Goal: Task Accomplishment & Management: Complete application form

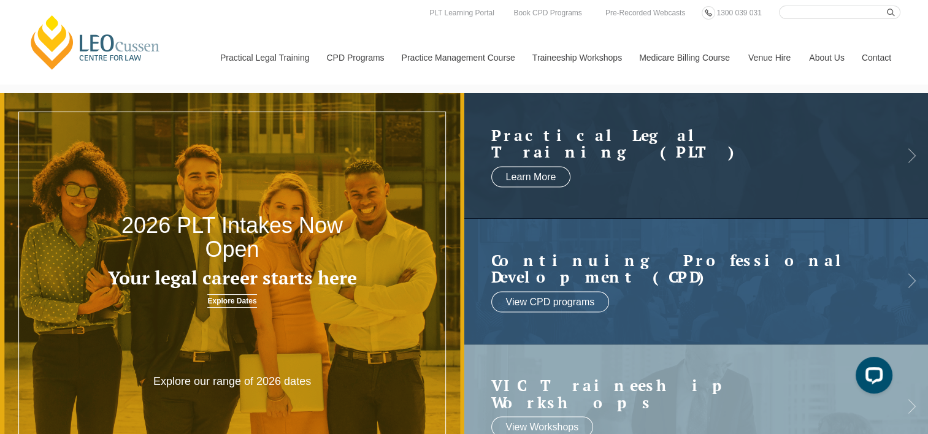
click at [885, 53] on link "Contact" at bounding box center [876, 57] width 48 height 53
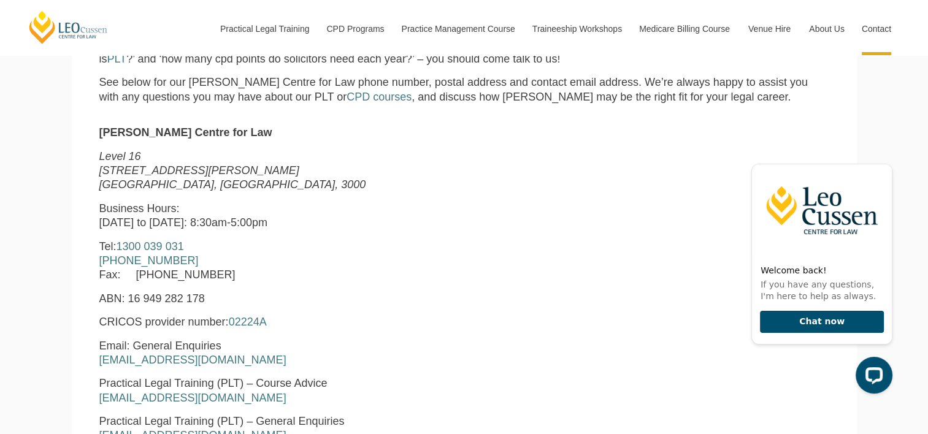
scroll to position [307, 0]
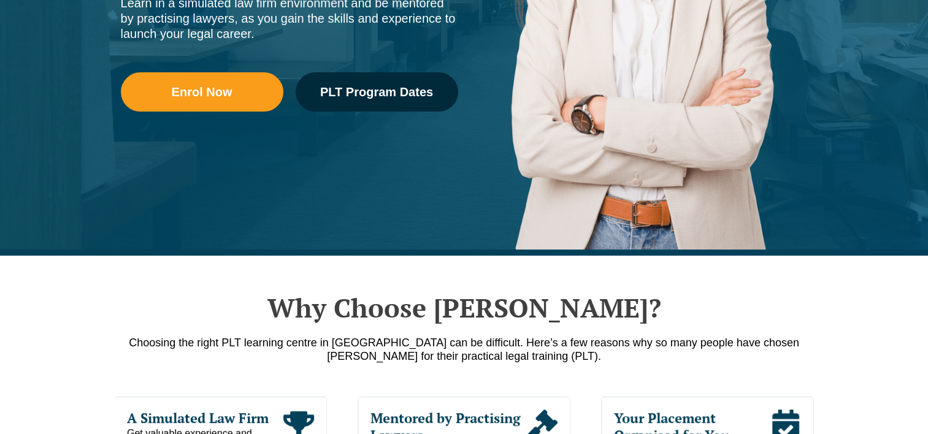
click at [405, 78] on link "Practice Management Course" at bounding box center [457, 57] width 131 height 53
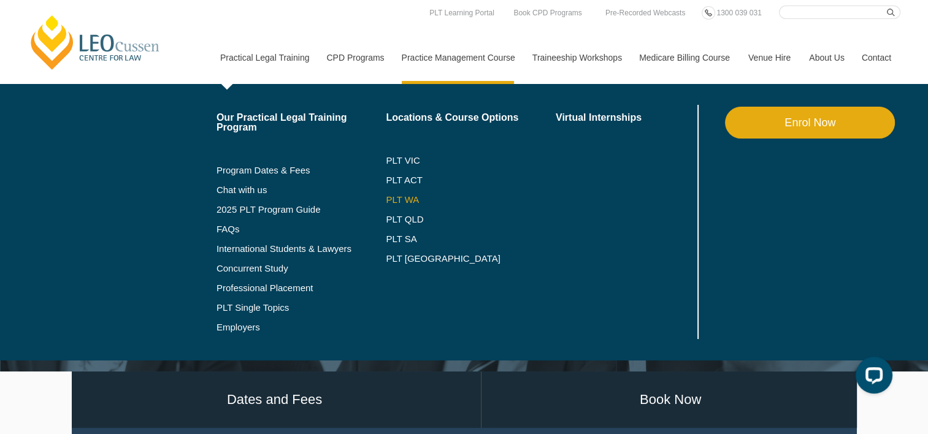
click at [395, 202] on link "PLT WA" at bounding box center [455, 200] width 139 height 10
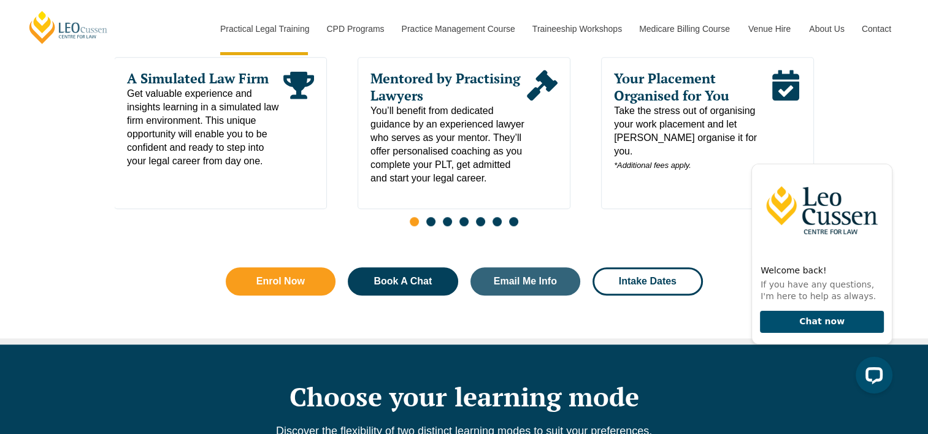
scroll to position [736, 0]
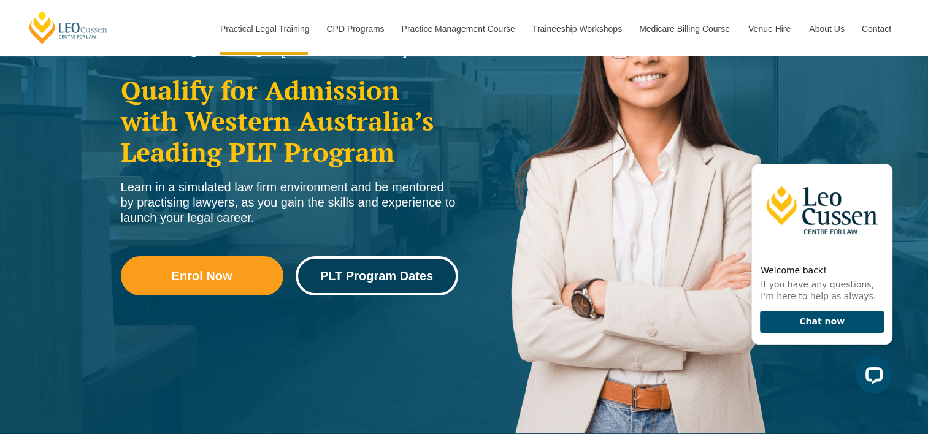
click at [338, 275] on span "PLT Program Dates" at bounding box center [376, 276] width 113 height 12
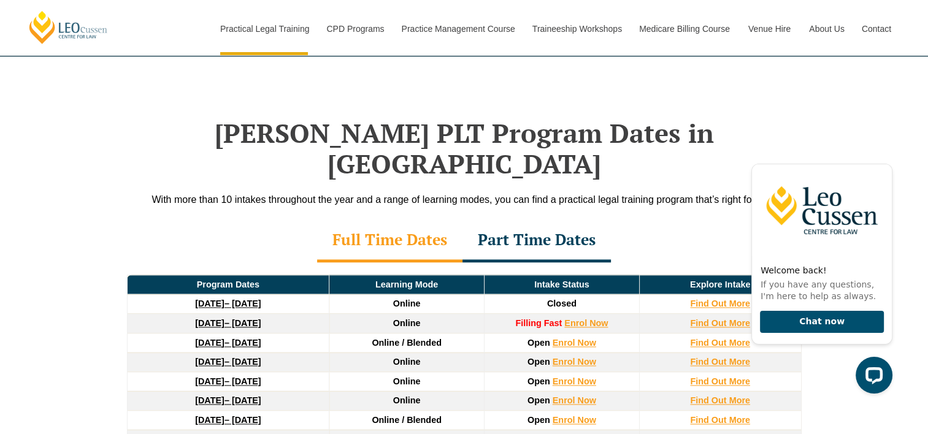
scroll to position [1598, 0]
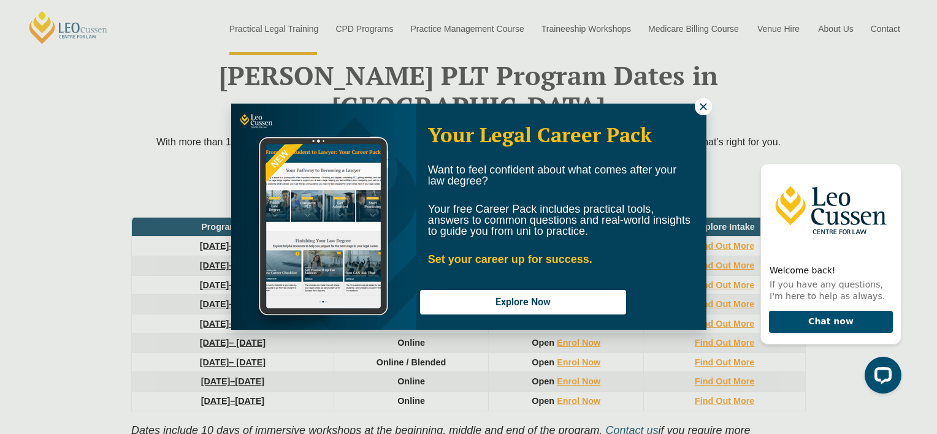
click at [703, 109] on icon at bounding box center [703, 106] width 11 height 11
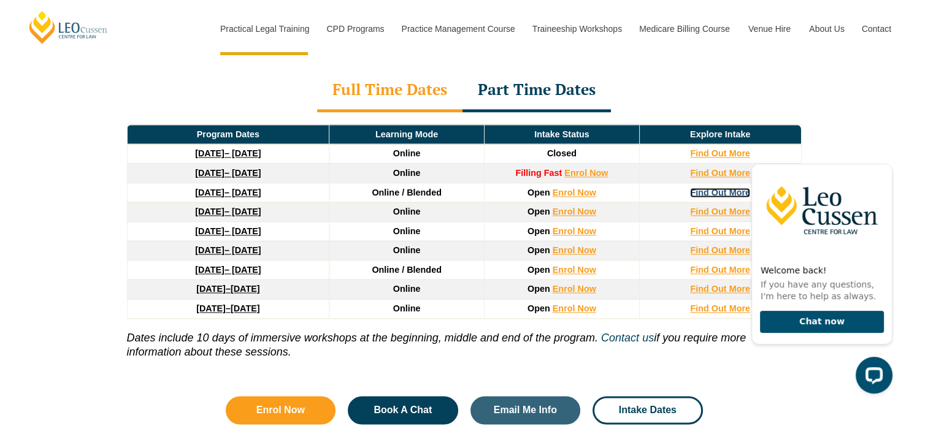
scroll to position [1720, 0]
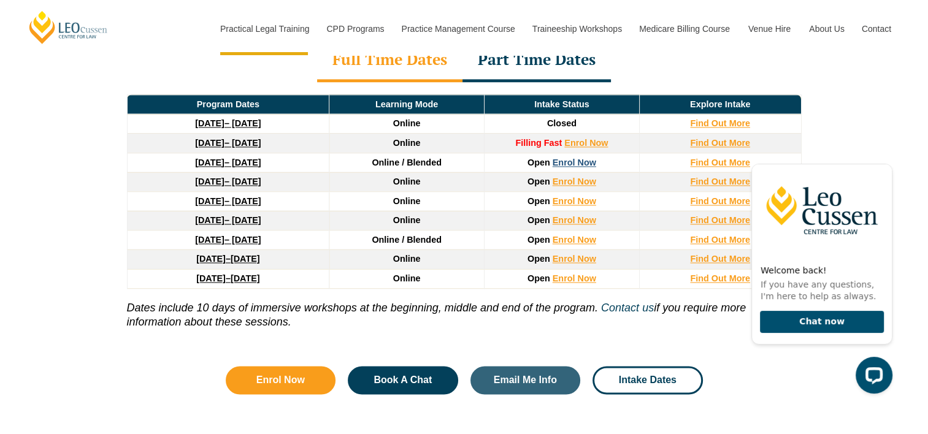
click at [581, 158] on link "Enrol Now" at bounding box center [574, 163] width 44 height 10
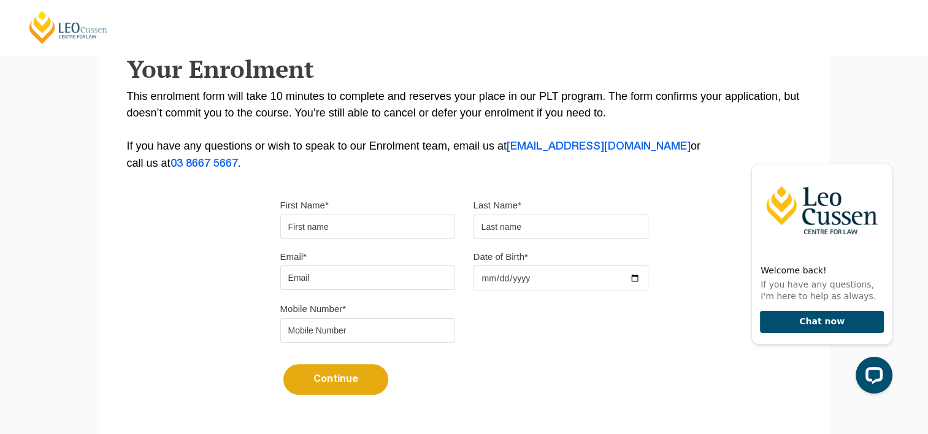
scroll to position [245, 0]
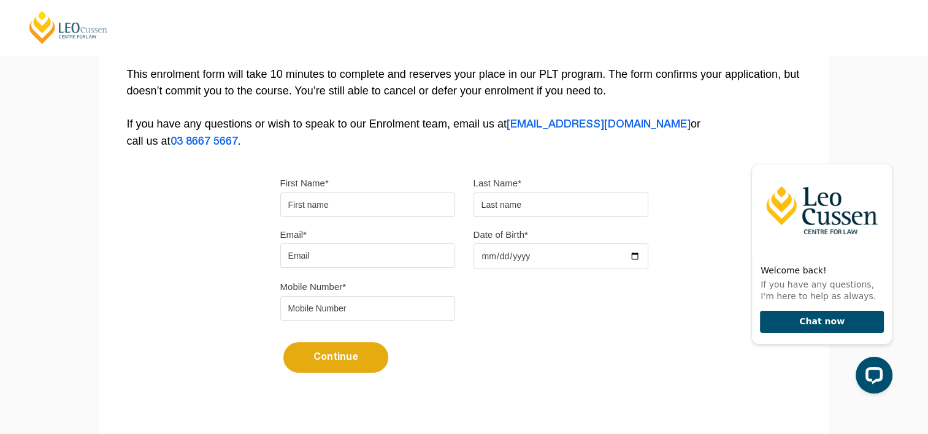
click at [376, 204] on input "First Name*" at bounding box center [367, 205] width 175 height 25
type input "Cleto"
type input "Piani"
type input "fortis@outlook.com"
type input "0417159196"
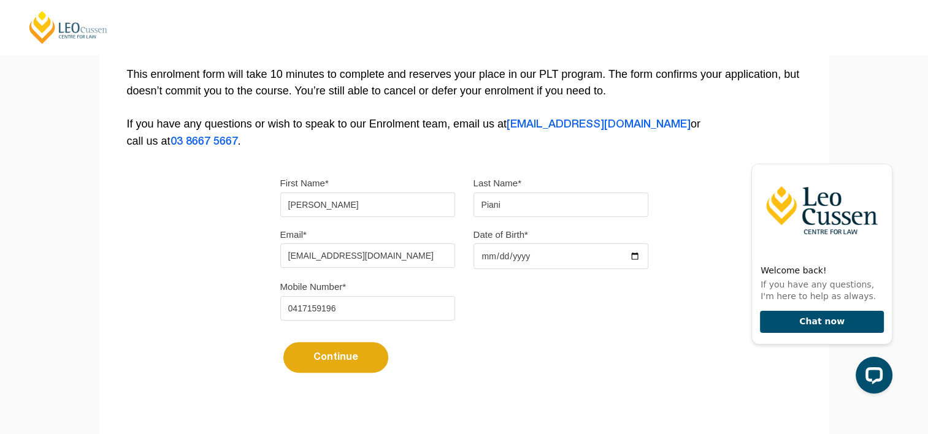
click at [631, 255] on input "Date of Birth*" at bounding box center [560, 256] width 175 height 26
click at [537, 251] on input "2024-07-13" at bounding box center [560, 256] width 175 height 26
type input "2024-07-26"
type input "1974-05-26"
click at [704, 316] on div "Please note that your information is saved on our server as you enter it. Congr…" at bounding box center [464, 130] width 730 height 546
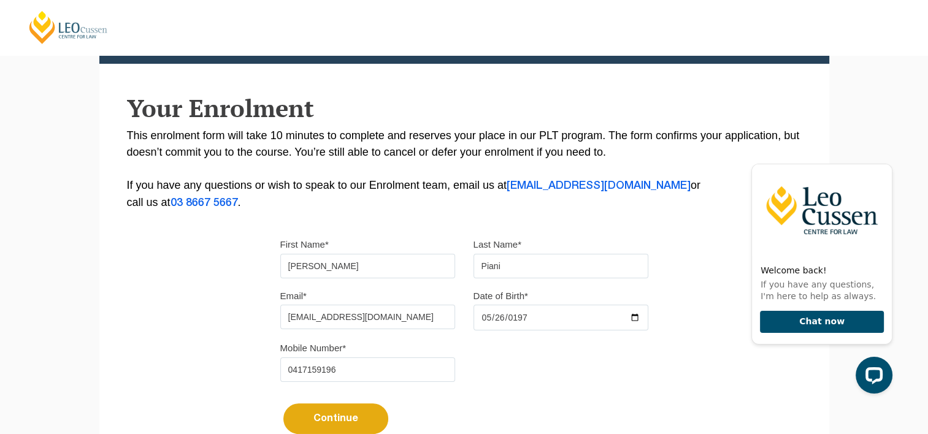
scroll to position [184, 0]
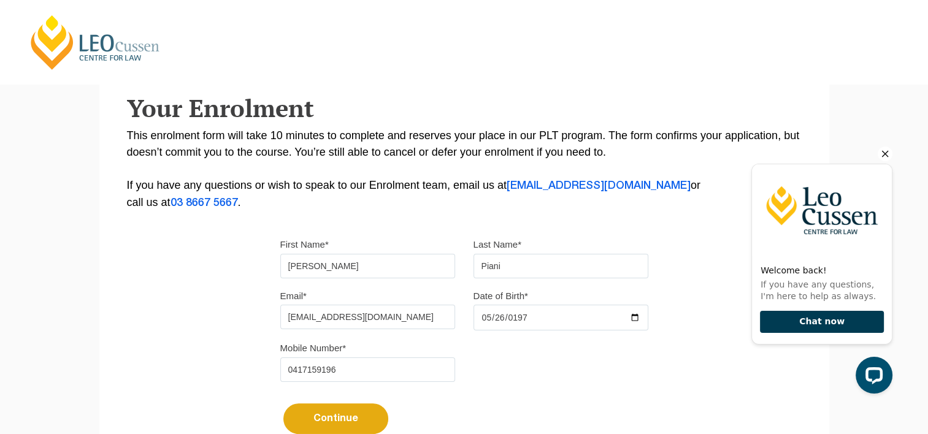
click at [801, 312] on button "Chat now" at bounding box center [822, 322] width 124 height 23
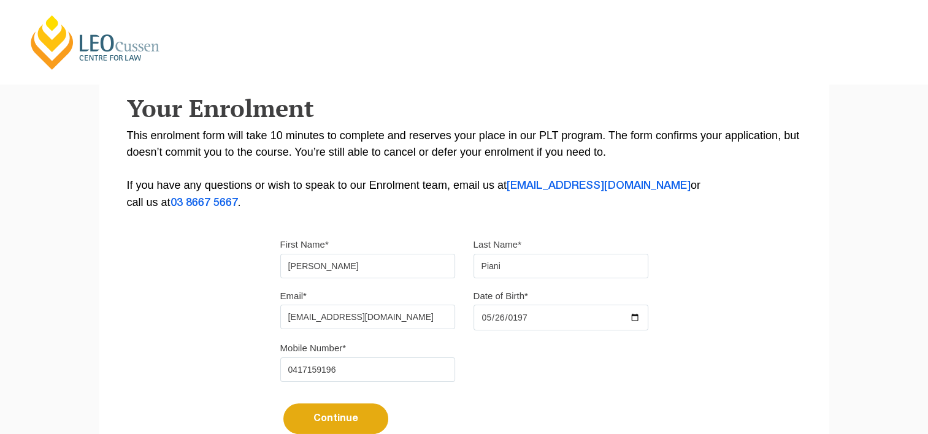
click at [336, 425] on button "Continue" at bounding box center [335, 418] width 105 height 31
select select
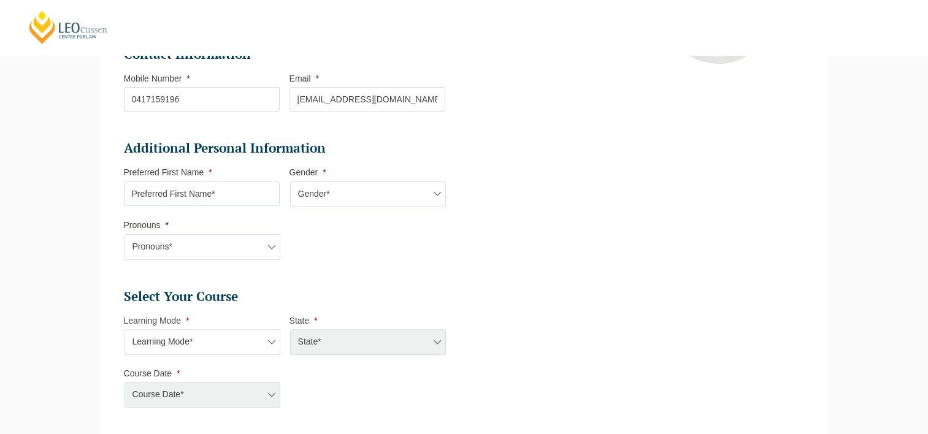
scroll to position [351, 0]
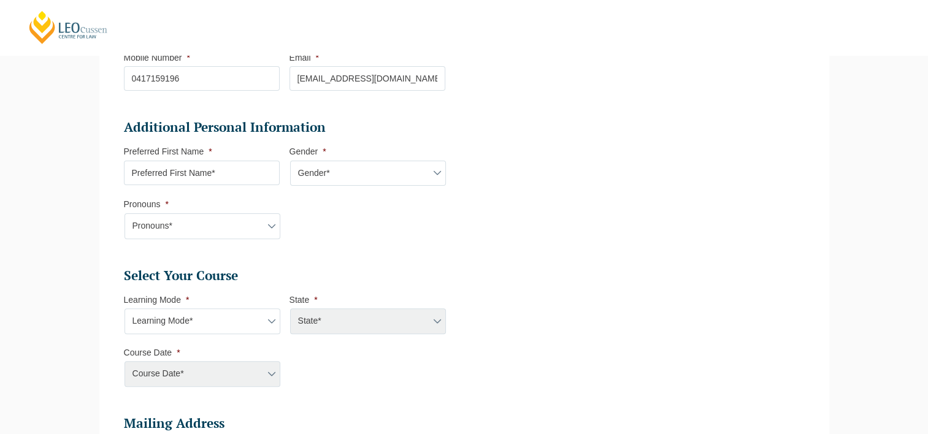
click at [272, 227] on select "Pronouns* She/Her/Hers He/Him/His They/Them/Theirs Other Prefer not to disclose" at bounding box center [202, 226] width 156 height 26
select select "Prefer not to disclose"
click at [124, 213] on select "Pronouns* She/Her/Hers He/Him/His They/Them/Theirs Other Prefer not to disclose" at bounding box center [202, 226] width 156 height 26
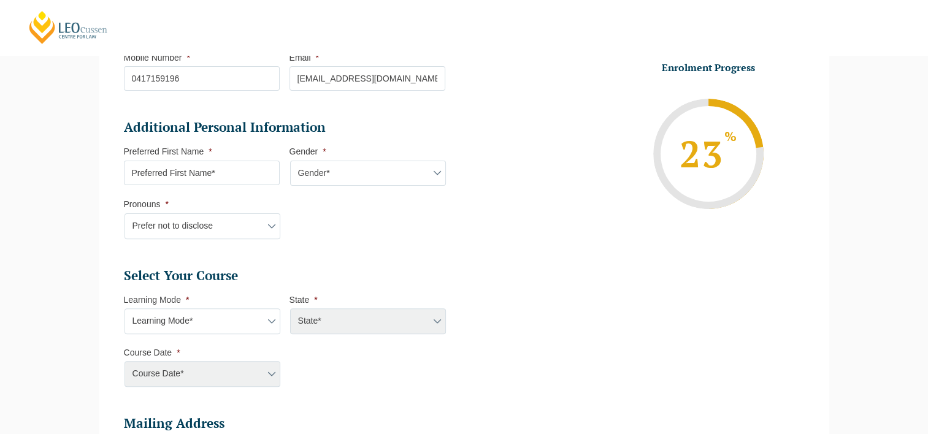
click at [431, 179] on select "Gender* Male Female Nonbinary Intersex Prefer not to disclose Other" at bounding box center [368, 174] width 156 height 26
click at [290, 161] on select "Gender* Male Female Nonbinary Intersex Prefer not to disclose Other" at bounding box center [368, 174] width 156 height 26
click at [429, 170] on select "Gender* Male Female Nonbinary Intersex Prefer not to disclose Other" at bounding box center [368, 174] width 156 height 26
select select "Male"
click at [290, 161] on select "Gender* Male Female Nonbinary Intersex Prefer not to disclose Other" at bounding box center [368, 174] width 156 height 26
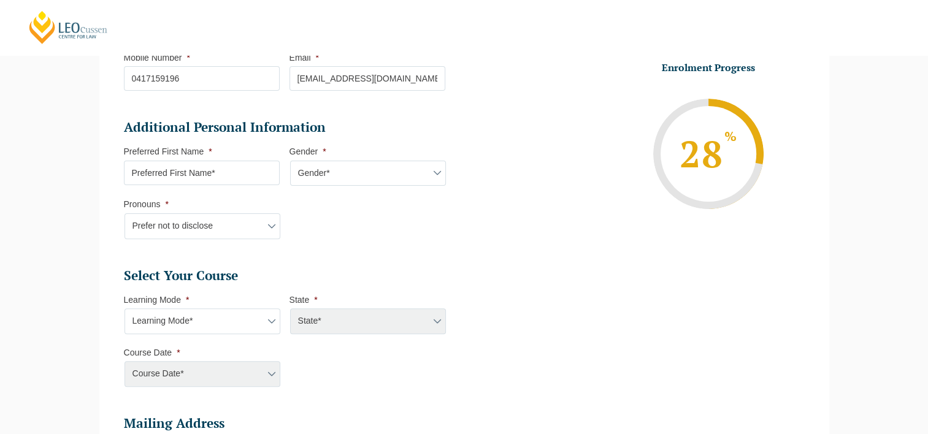
click at [243, 174] on input "Preferred First Name *" at bounding box center [202, 173] width 156 height 25
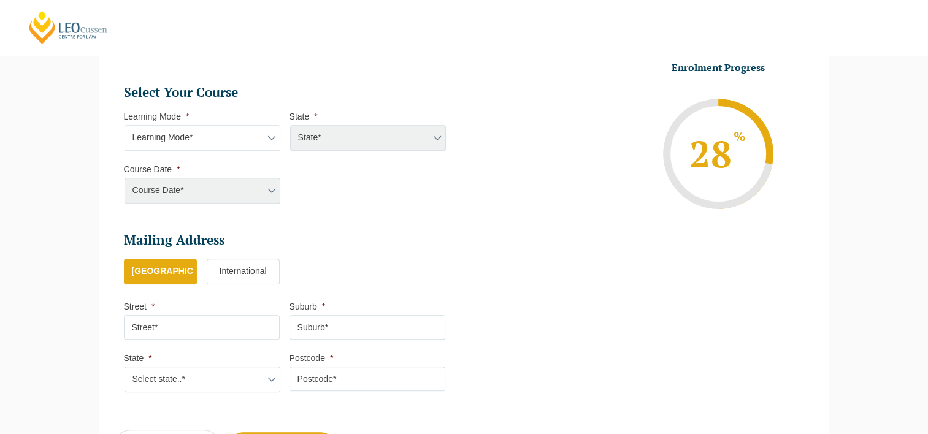
scroll to position [535, 0]
type input "Cleto"
click at [270, 189] on div "Course Date* Maddocks 2024 December 2023 (04-12-2023 to 17-05-2024) May 2023 (2…" at bounding box center [202, 190] width 156 height 26
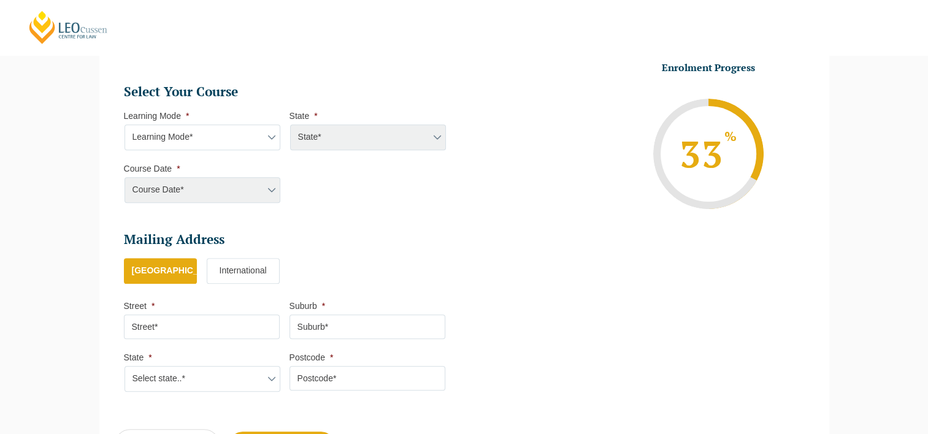
click at [270, 189] on div "Course Date* Maddocks 2024 December 2023 (04-12-2023 to 17-05-2024) May 2023 (2…" at bounding box center [202, 190] width 156 height 26
click at [272, 188] on div "Course Date* Maddocks 2024 December 2023 (04-12-2023 to 17-05-2024) May 2023 (2…" at bounding box center [202, 190] width 156 height 26
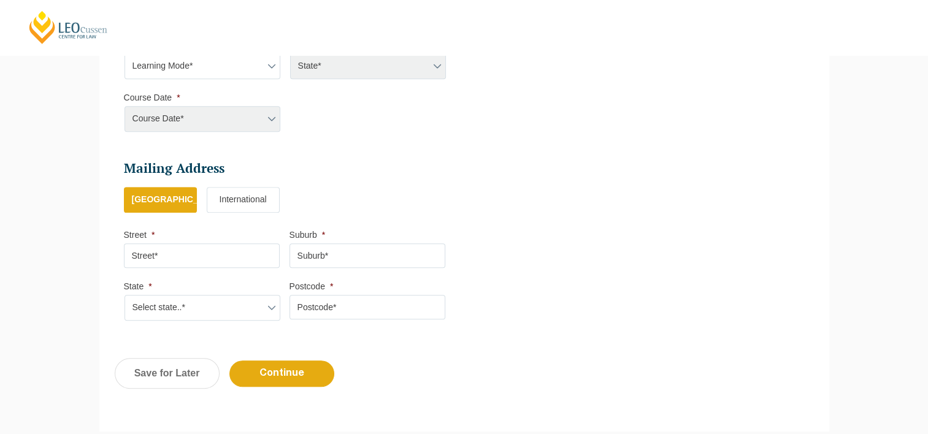
scroll to position [473, 0]
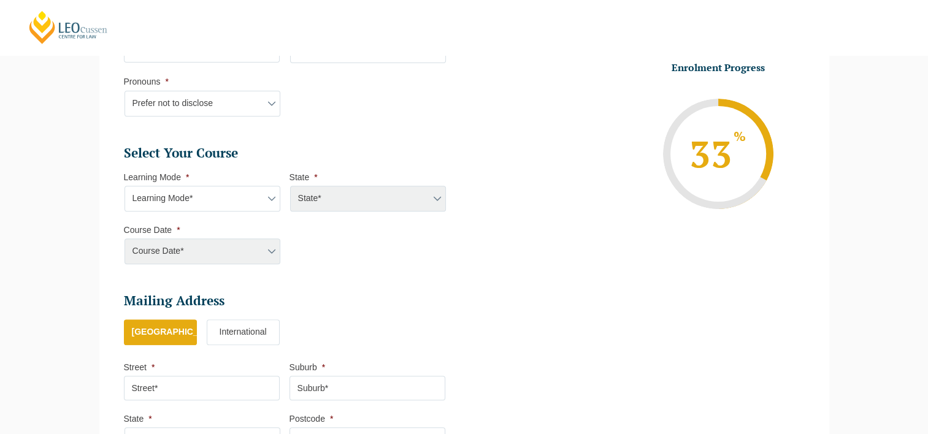
click at [272, 245] on div "Course Date* Maddocks 2024 December 2023 (04-12-2023 to 17-05-2024) May 2023 (2…" at bounding box center [202, 252] width 156 height 26
click at [272, 251] on div "Course Date* Maddocks 2024 December 2023 (04-12-2023 to 17-05-2024) May 2023 (2…" at bounding box center [202, 252] width 156 height 26
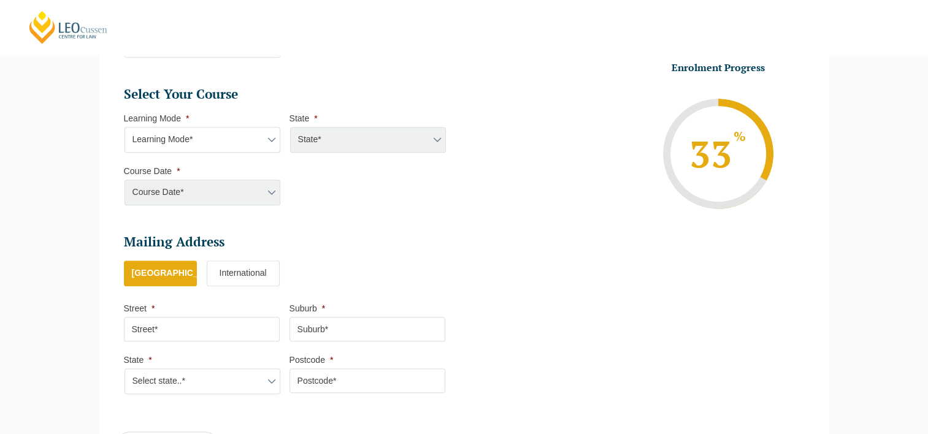
scroll to position [596, 0]
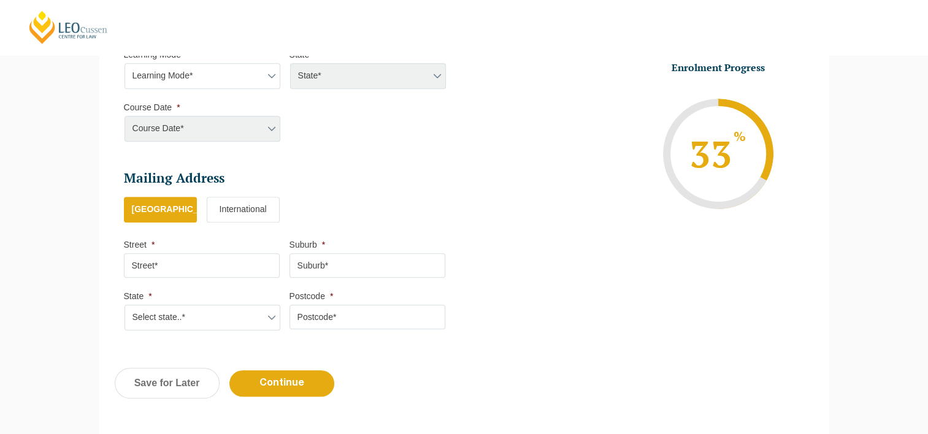
click at [205, 258] on input "Street *" at bounding box center [202, 265] width 156 height 25
type input "14 Weld Rd"
type input "Palmyra"
type input "6157"
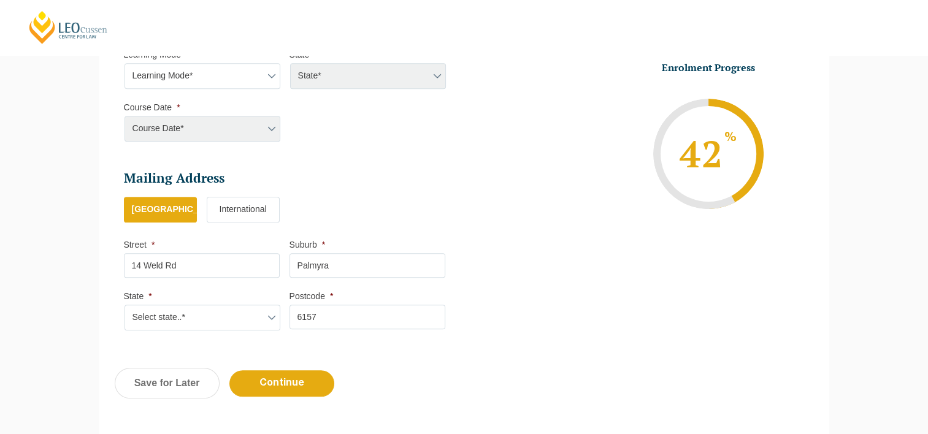
click at [271, 316] on select "Select state..* VIC WA QLD SA NSW NT ACT TAS" at bounding box center [202, 318] width 156 height 26
select select "WA"
click at [124, 305] on select "Select state..* VIC WA QLD SA NSW NT ACT TAS" at bounding box center [202, 318] width 156 height 26
click at [178, 125] on div "Course Date* Maddocks 2024 December 2023 (04-12-2023 to 17-05-2024) May 2023 (2…" at bounding box center [202, 129] width 156 height 26
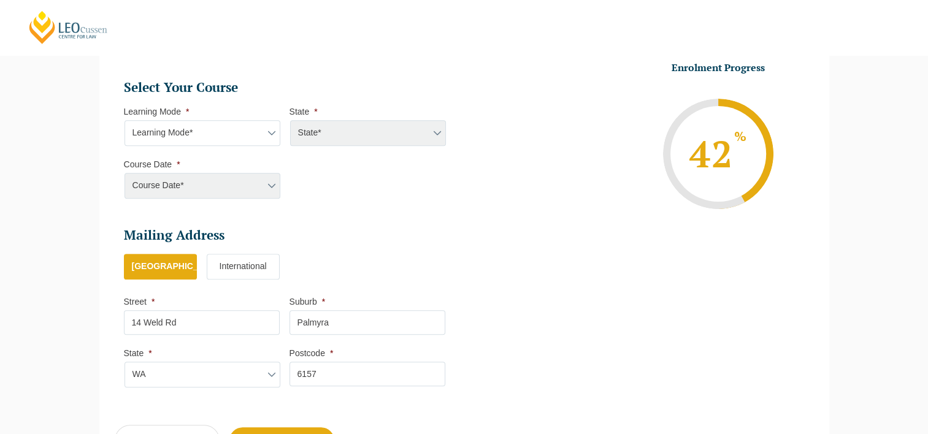
scroll to position [473, 0]
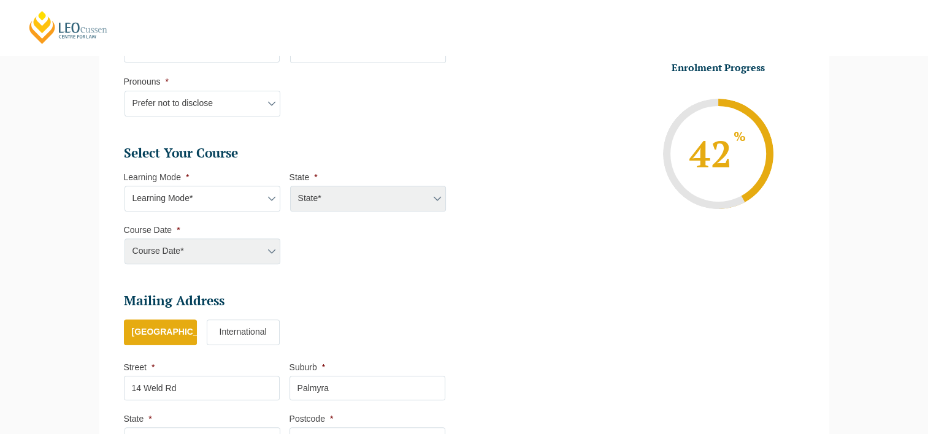
click at [330, 193] on div "State* ACT/NSW National (ACT/NSW, VIC, QLD, SA, WA) QLD SA VIC WA MAD GAD ABL" at bounding box center [367, 199] width 156 height 26
click at [437, 196] on div "State* ACT/NSW National (ACT/NSW, VIC, QLD, SA, WA) QLD SA VIC WA MAD GAD ABL" at bounding box center [367, 199] width 156 height 26
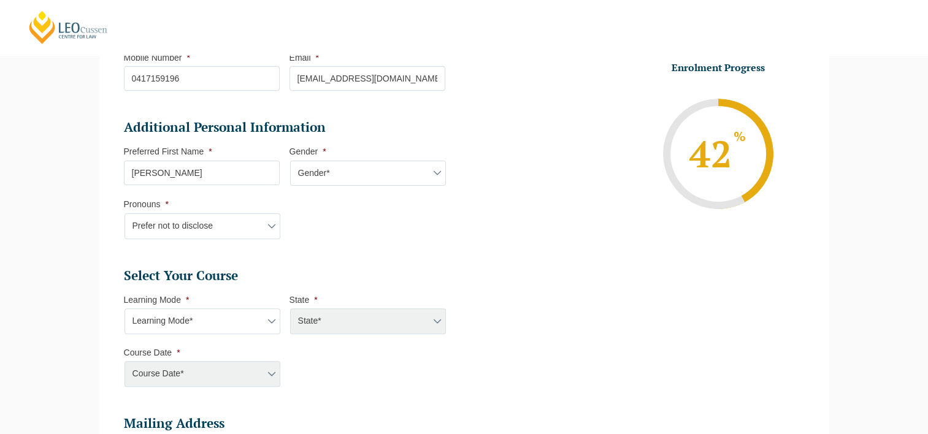
click at [270, 314] on select "Learning Mode* Online Full Time Learning Online Part Time Learning Blended Full…" at bounding box center [202, 321] width 156 height 26
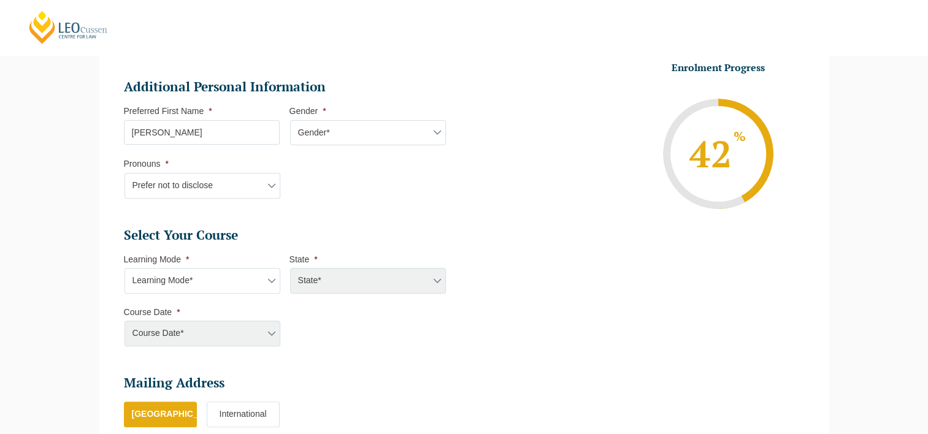
scroll to position [412, 0]
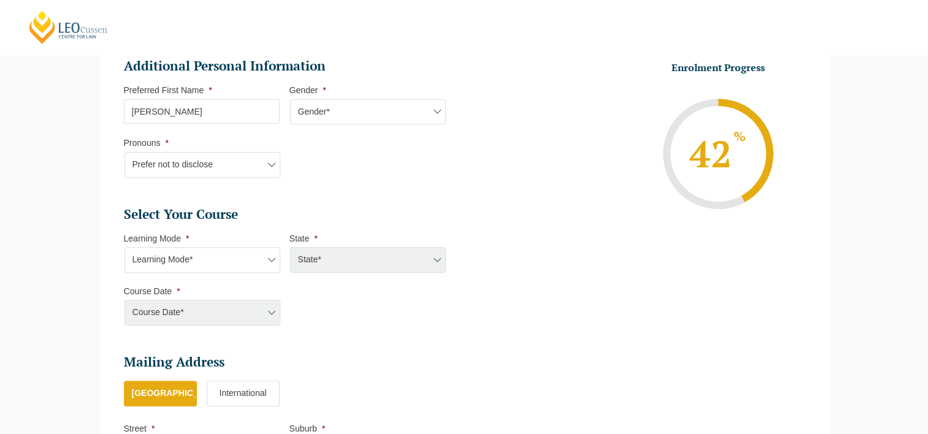
click at [270, 251] on select "Learning Mode* Online Full Time Learning Online Part Time Learning Blended Full…" at bounding box center [202, 260] width 156 height 26
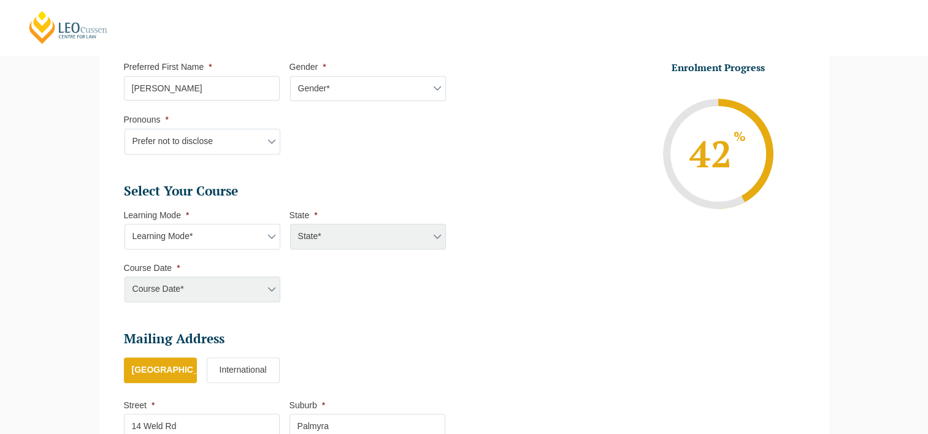
scroll to position [473, 0]
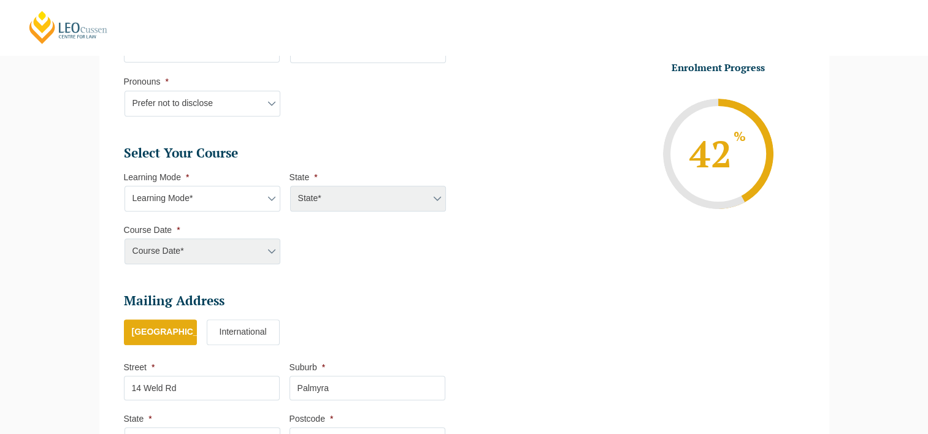
click at [268, 201] on select "Learning Mode* Online Full Time Learning Online Part Time Learning Blended Full…" at bounding box center [202, 199] width 156 height 26
select select "Blended Full Time Learning"
click at [124, 186] on select "Learning Mode* Online Full Time Learning Online Part Time Learning Blended Full…" at bounding box center [202, 199] width 156 height 26
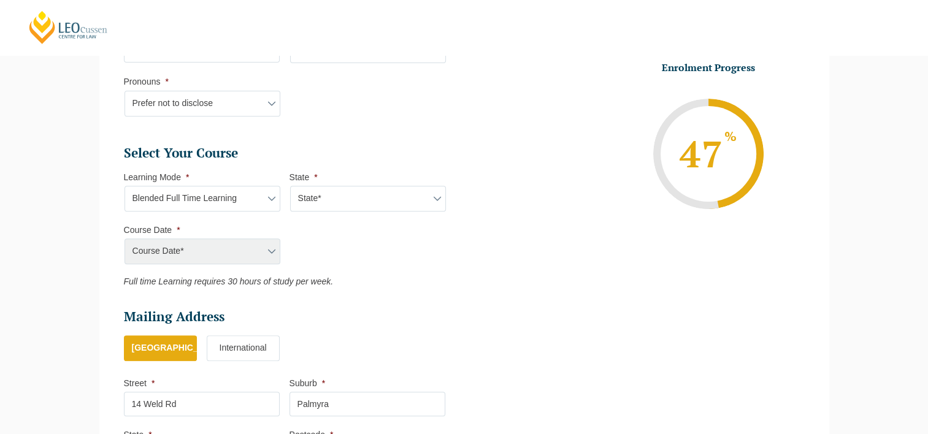
click at [262, 247] on div "Course Date* Maddocks 2024 December 2023 (04-12-2023 to 17-05-2024) May 2023 (2…" at bounding box center [202, 252] width 156 height 26
click at [343, 195] on select "State* ACT/NSW QLD SA VIC WA" at bounding box center [368, 199] width 156 height 26
select select "WA"
click at [290, 186] on select "State* ACT/NSW QLD SA VIC WA" at bounding box center [368, 199] width 156 height 26
click at [272, 248] on select "Course Date* January 2026 (27-Jan-2026 to 12-Jun-2026) August 2026 (03-Aug-2026…" at bounding box center [202, 252] width 156 height 26
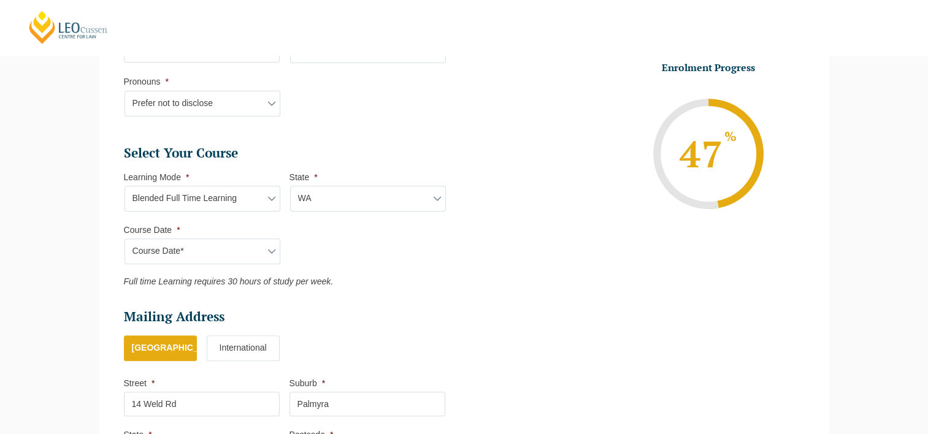
select select "January 2026 (27-Jan-2026 to 12-Jun-2026)"
click at [124, 239] on select "Course Date* January 2026 (27-Jan-2026 to 12-Jun-2026) August 2026 (03-Aug-2026…" at bounding box center [202, 252] width 156 height 26
type input "Intake 01 January 2026 FT"
type input "Practical Legal Training (WA)"
select select "WA PLT (JAN) 2026 Full Time Blended"
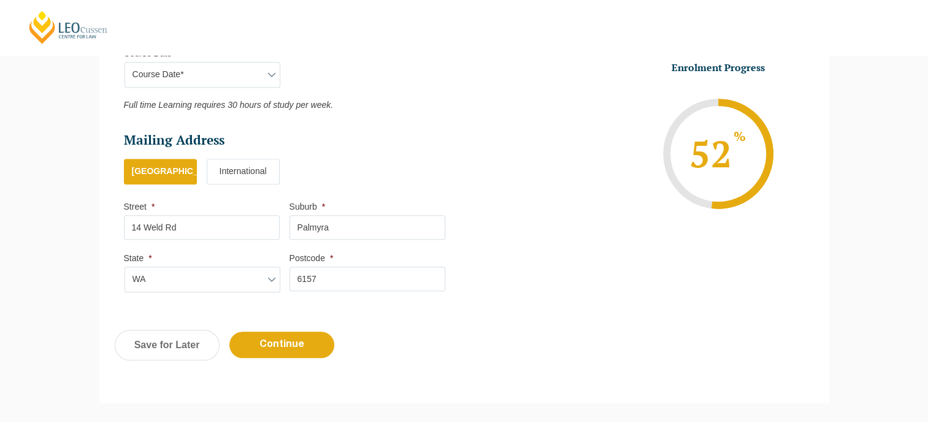
scroll to position [657, 0]
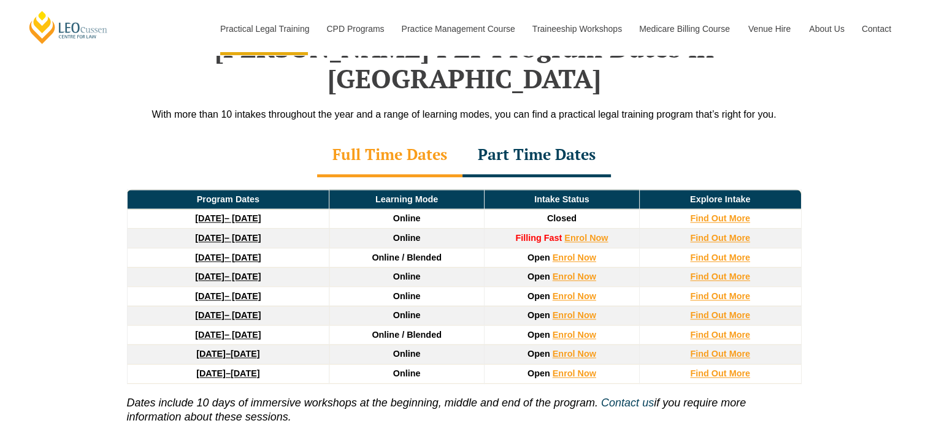
scroll to position [1655, 0]
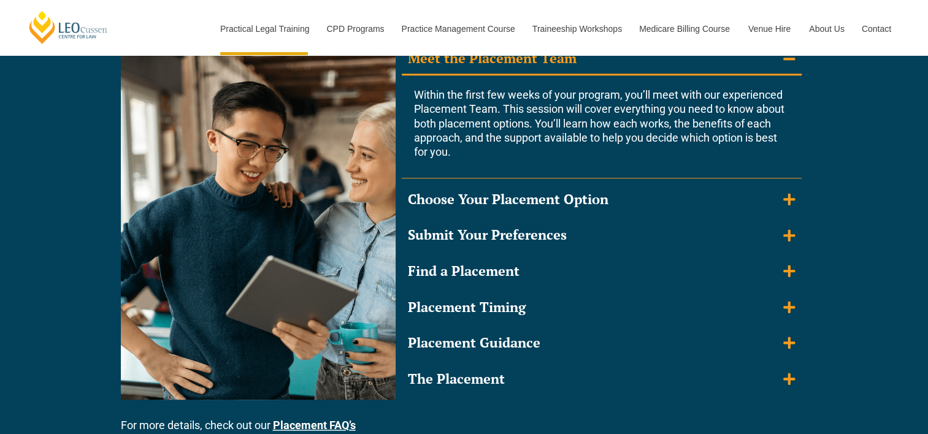
scroll to position [1288, 0]
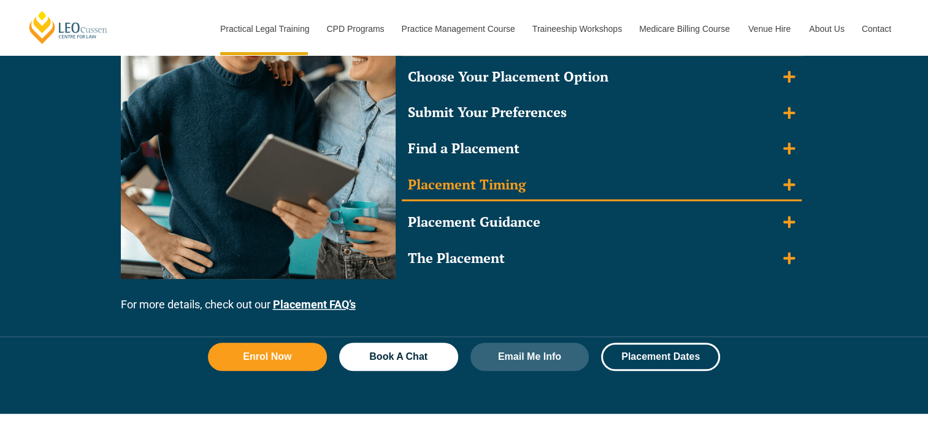
click at [471, 184] on div "Placement Timing" at bounding box center [467, 185] width 118 height 18
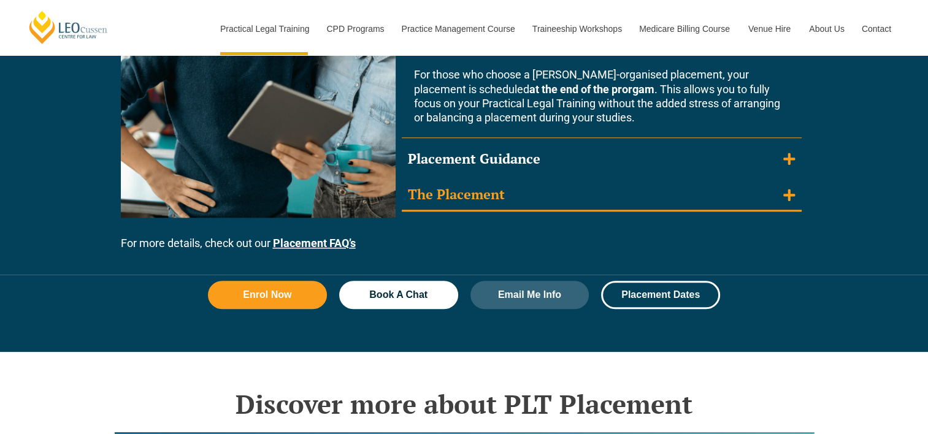
scroll to position [1349, 0]
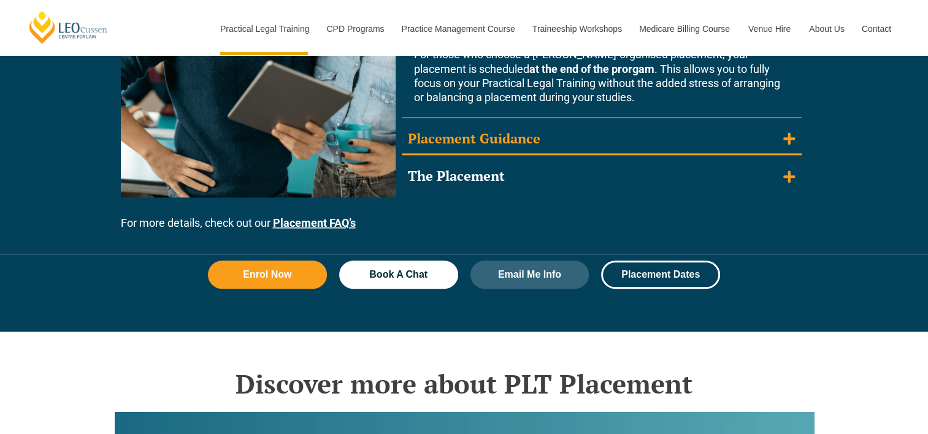
click at [511, 130] on div "Placement Guidance" at bounding box center [474, 139] width 132 height 18
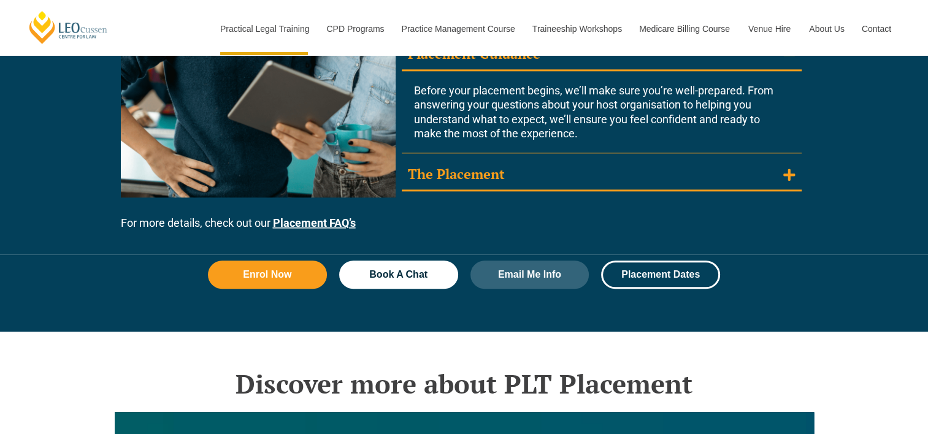
click at [493, 161] on summary "The Placement" at bounding box center [602, 175] width 400 height 32
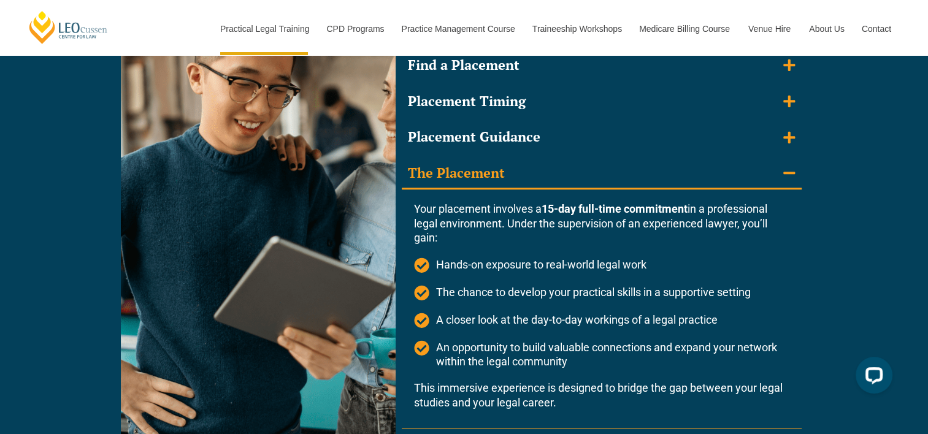
scroll to position [1288, 0]
